Goal: Task Accomplishment & Management: Complete application form

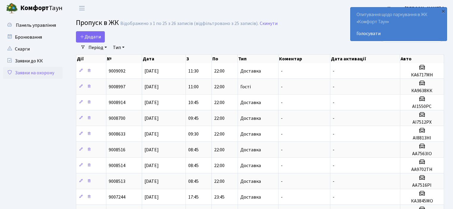
select select "25"
click at [97, 40] on span "Додати" at bounding box center [90, 37] width 21 height 7
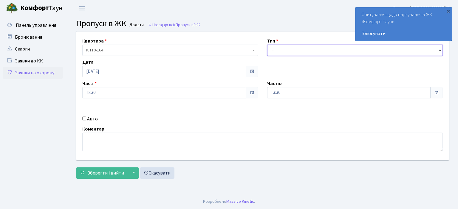
click at [280, 51] on select "- Доставка Таксі Гості Сервіс" at bounding box center [355, 50] width 176 height 11
select select "1"
click at [267, 45] on select "- Доставка Таксі Гості Сервіс" at bounding box center [355, 50] width 176 height 11
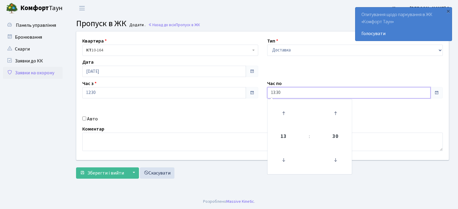
drag, startPoint x: 278, startPoint y: 93, endPoint x: 254, endPoint y: 97, distance: 23.7
click at [254, 97] on div "Квартира <b>КТ</b>&nbsp;&nbsp;&nbsp;&nbsp;10-164 КТ 10-164 Тип - Доставка Таксі…" at bounding box center [262, 96] width 381 height 129
click at [76, 168] on button "Зберегти і вийти" at bounding box center [102, 173] width 52 height 11
type input "22:00"
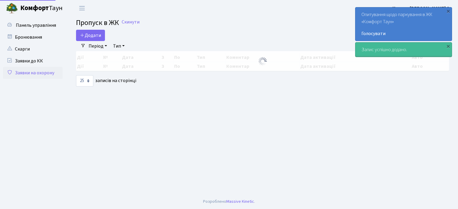
select select "25"
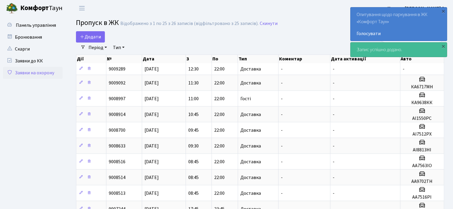
click at [36, 71] on link "Заявки на охорону" at bounding box center [33, 73] width 60 height 12
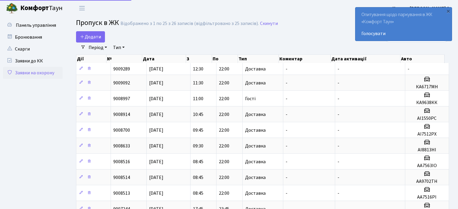
select select "25"
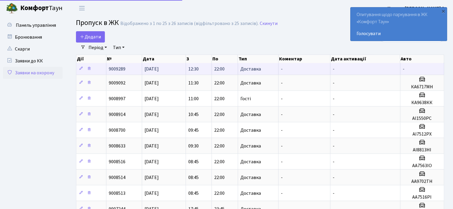
click at [140, 69] on td "9009289" at bounding box center [124, 69] width 36 height 12
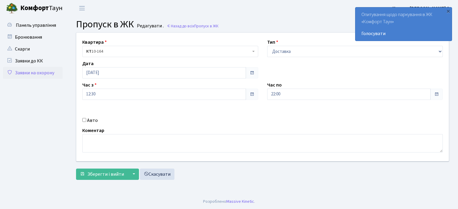
click at [86, 120] on div "Авто" at bounding box center [170, 120] width 185 height 7
click at [86, 119] on div "Авто" at bounding box center [170, 120] width 185 height 7
click at [86, 119] on input "Авто" at bounding box center [84, 120] width 4 height 4
checkbox input "true"
type input "аа9838ам"
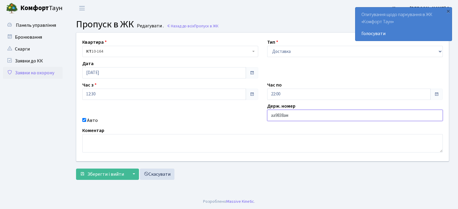
click at [76, 169] on button "Зберегти і вийти" at bounding box center [102, 174] width 52 height 11
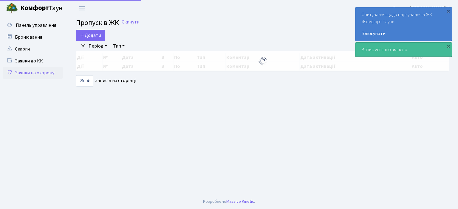
select select "25"
